Goal: Task Accomplishment & Management: Manage account settings

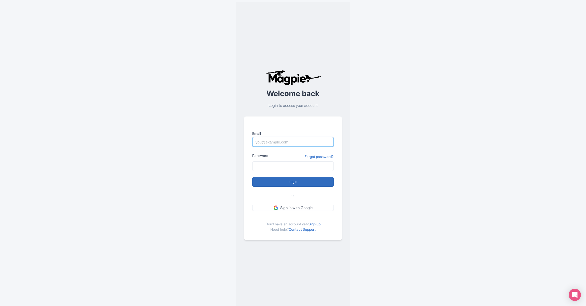
type input "[PERSON_NAME][EMAIL_ADDRESS][DOMAIN_NAME]"
click at [278, 183] on input "Login" at bounding box center [292, 182] width 81 height 10
type input "Logging in..."
click at [466, 89] on div "Welcome back Login to access your account Email steve@aamp.agency Password Forg…" at bounding box center [293, 155] width 586 height 310
